Goal: Task Accomplishment & Management: Manage account settings

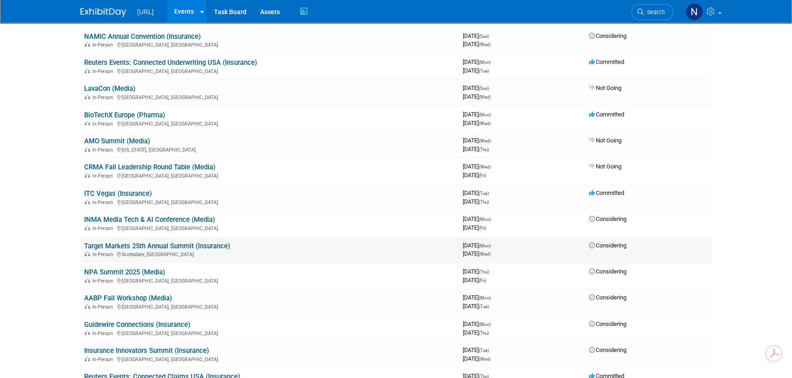
scroll to position [83, 0]
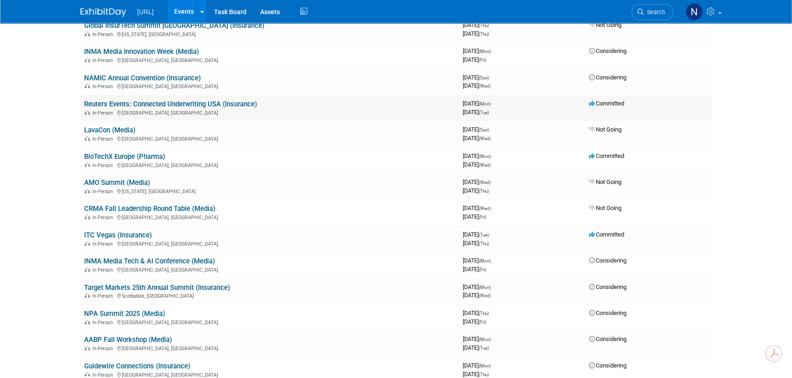
click at [165, 107] on link "Reuters Events: Connected Underwriting USA (Insurance)" at bounding box center [170, 104] width 173 height 8
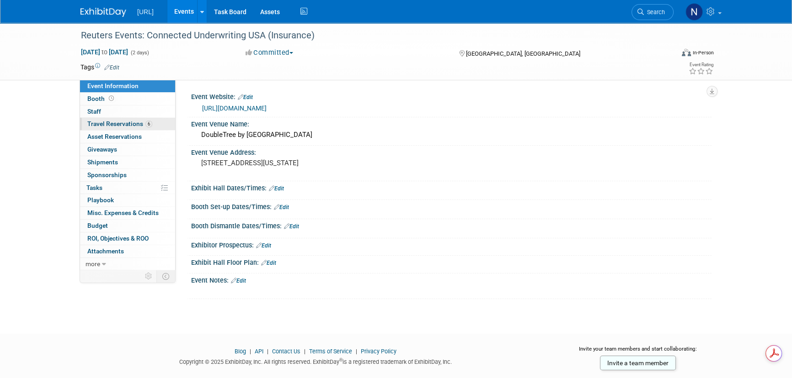
click at [122, 124] on span "Travel Reservations 6" at bounding box center [119, 123] width 65 height 7
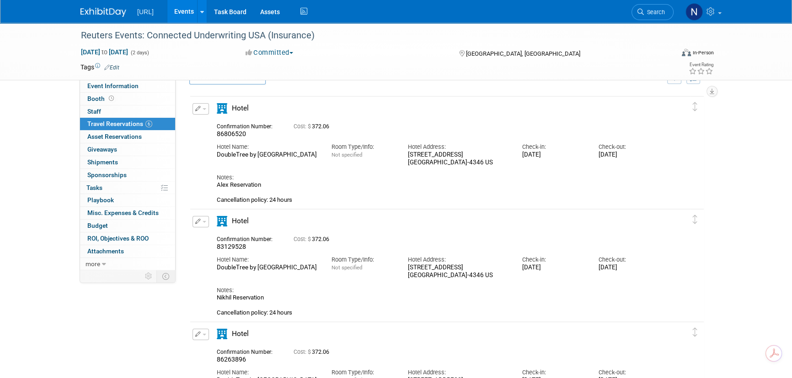
scroll to position [41, 0]
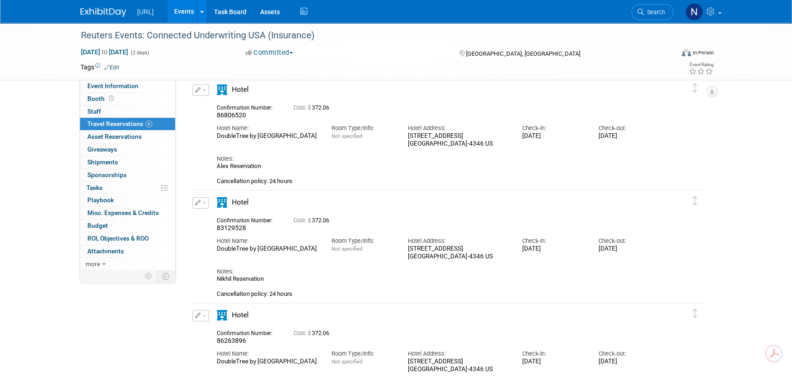
click at [203, 204] on button "button" at bounding box center [200, 202] width 16 height 11
click at [328, 283] on div "Nikhil Reservation Cancellation policy: 24 hours" at bounding box center [439, 287] width 444 height 22
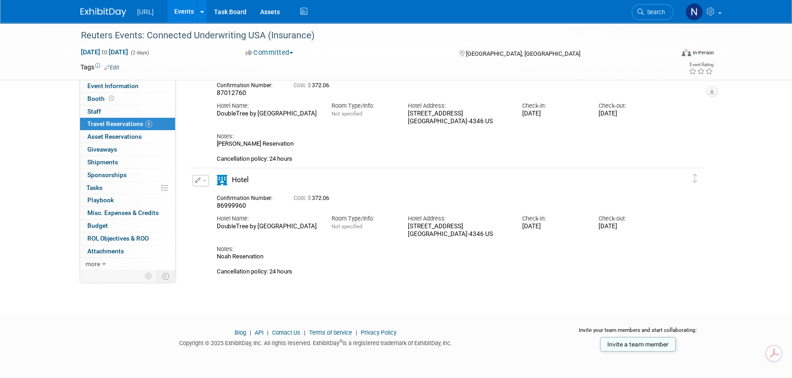
scroll to position [516, 0]
